Goal: Transaction & Acquisition: Book appointment/travel/reservation

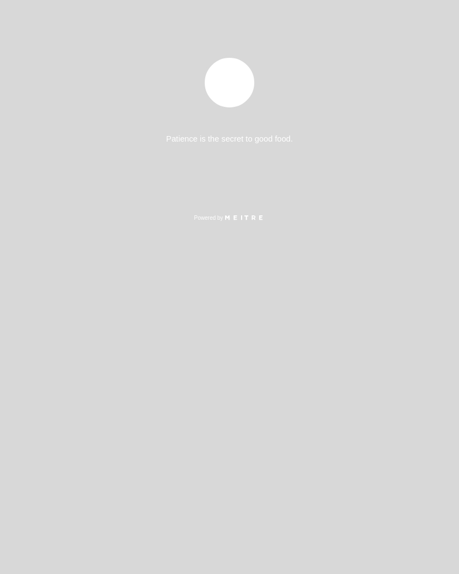
select select "es"
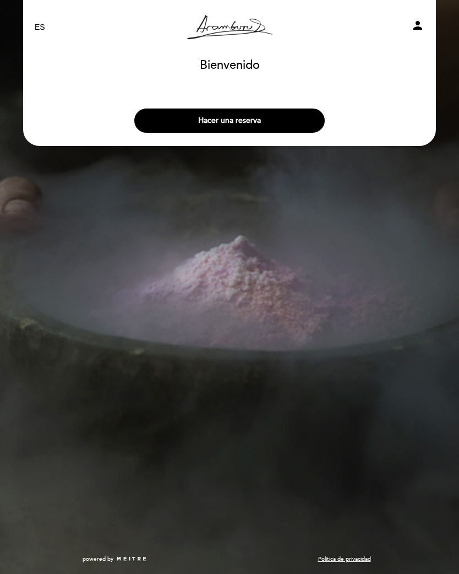
click at [237, 57] on div "Bienvenido [GEOGRAPHIC_DATA], Cambiar usuario" at bounding box center [229, 67] width 397 height 29
click at [236, 263] on div "EN ES PT [PERSON_NAME] Resto person [GEOGRAPHIC_DATA] [GEOGRAPHIC_DATA], Cambia…" at bounding box center [229, 287] width 459 height 574
click at [227, 59] on h1 "Bienvenido" at bounding box center [230, 65] width 60 height 13
click at [420, 13] on div "EN ES PT [PERSON_NAME] Resto person" at bounding box center [229, 27] width 406 height 39
click at [418, 22] on icon "person" at bounding box center [417, 25] width 13 height 13
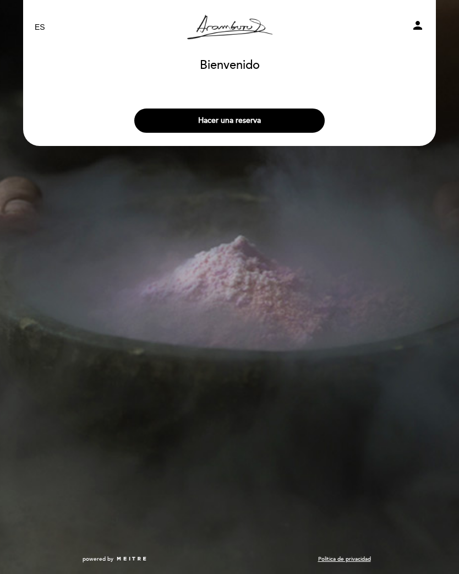
click at [259, 119] on button "Hacer una reserva" at bounding box center [229, 120] width 190 height 24
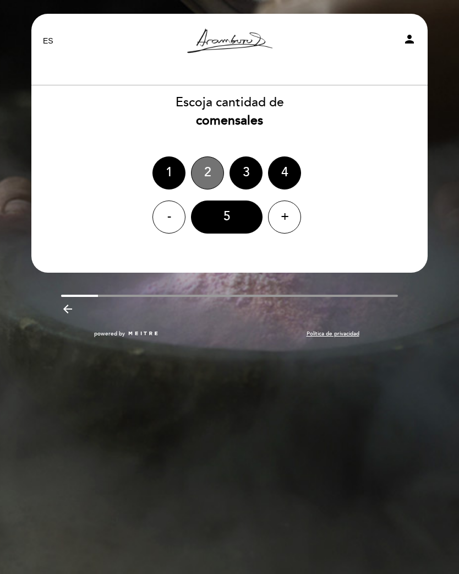
click at [208, 161] on div "2" at bounding box center [207, 172] width 33 height 33
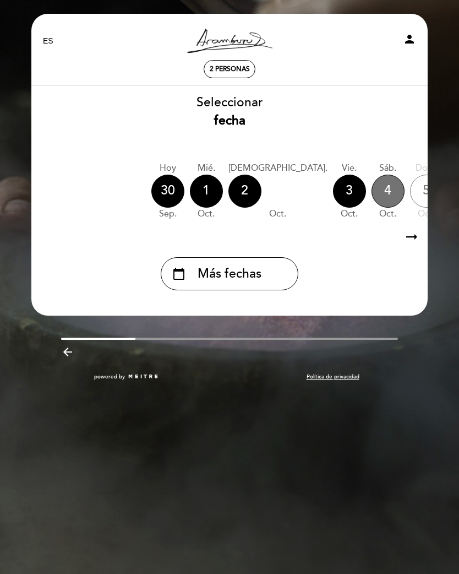
click at [372, 184] on div "4" at bounding box center [388, 190] width 33 height 33
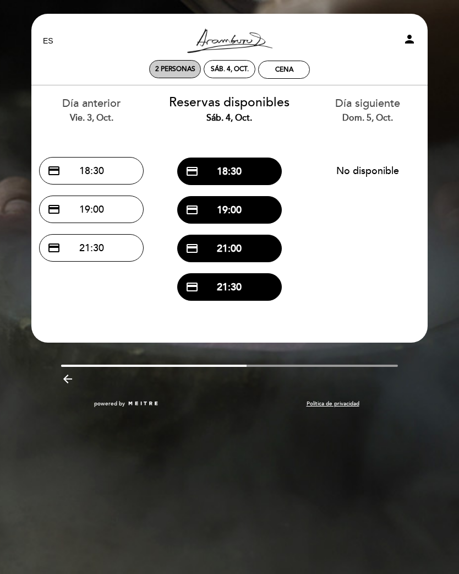
click at [179, 63] on div "2 personas" at bounding box center [175, 69] width 51 height 17
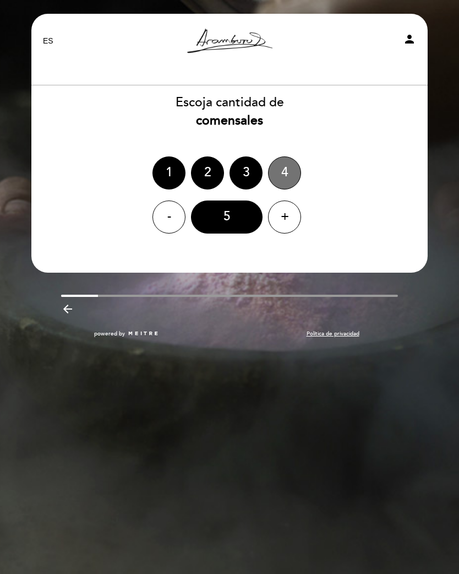
click at [288, 165] on div "4" at bounding box center [284, 172] width 33 height 33
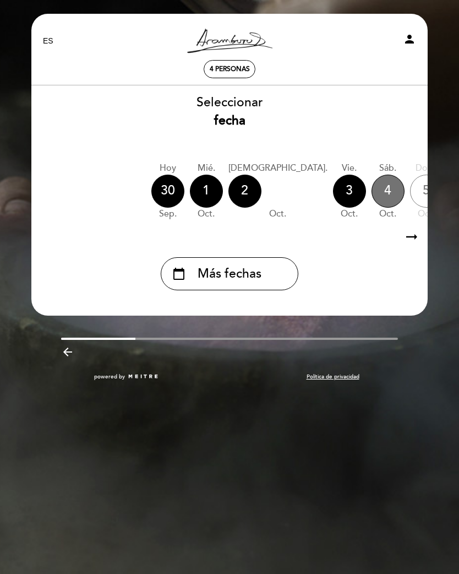
click at [372, 180] on div "4" at bounding box center [388, 190] width 33 height 33
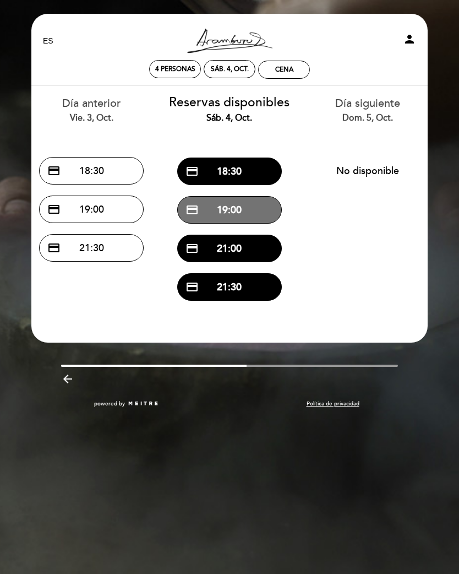
click at [252, 202] on button "credit_card 19:00" at bounding box center [229, 210] width 105 height 28
